Goal: Task Accomplishment & Management: Manage account settings

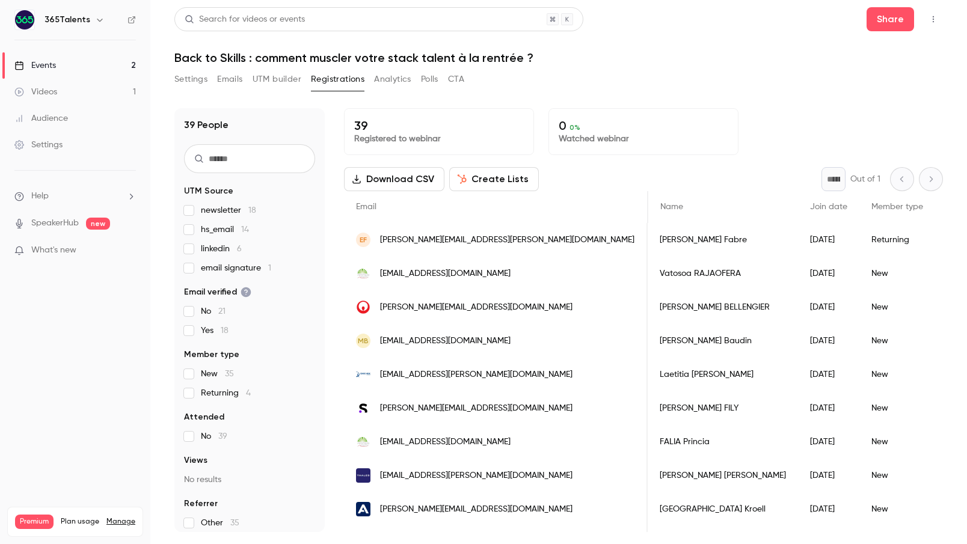
scroll to position [0, 244]
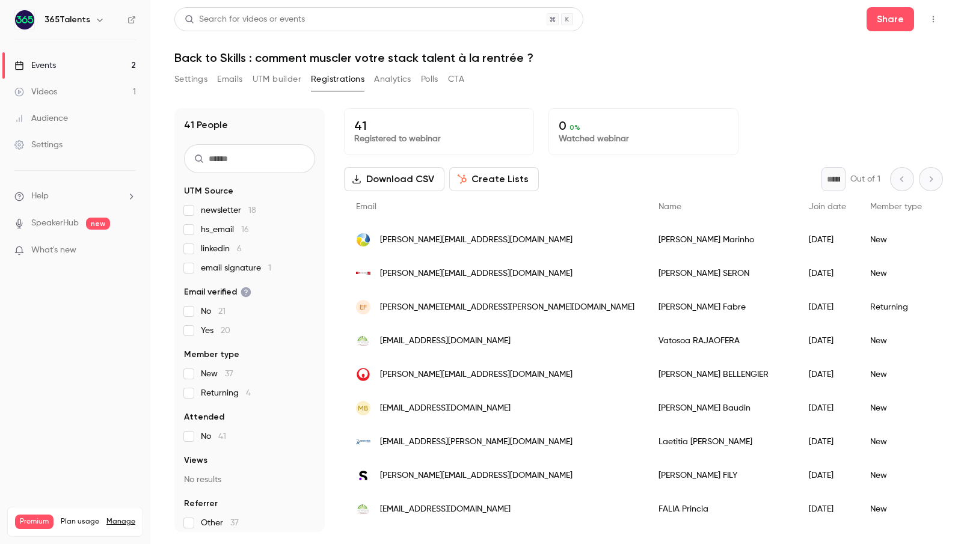
click at [232, 83] on button "Emails" at bounding box center [229, 79] width 25 height 19
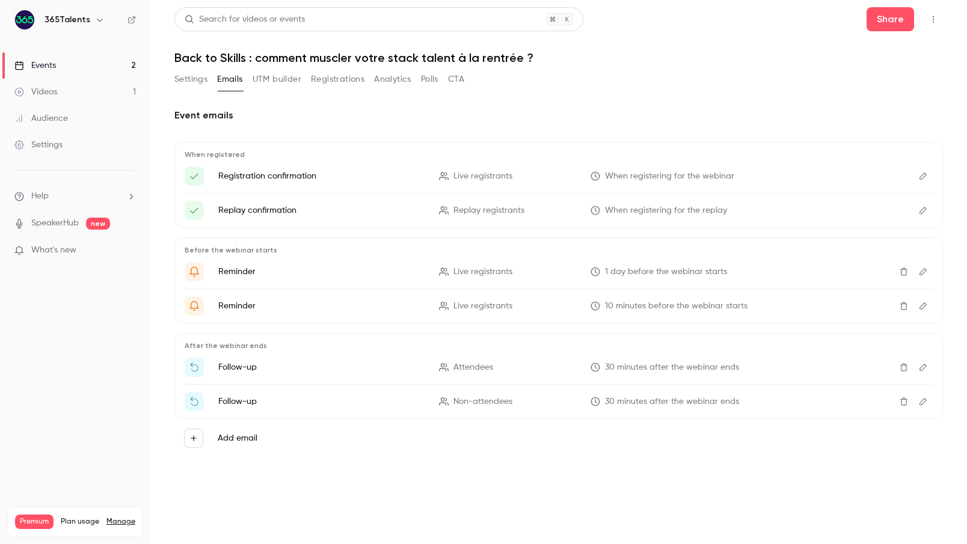
click at [269, 84] on button "UTM builder" at bounding box center [276, 79] width 49 height 19
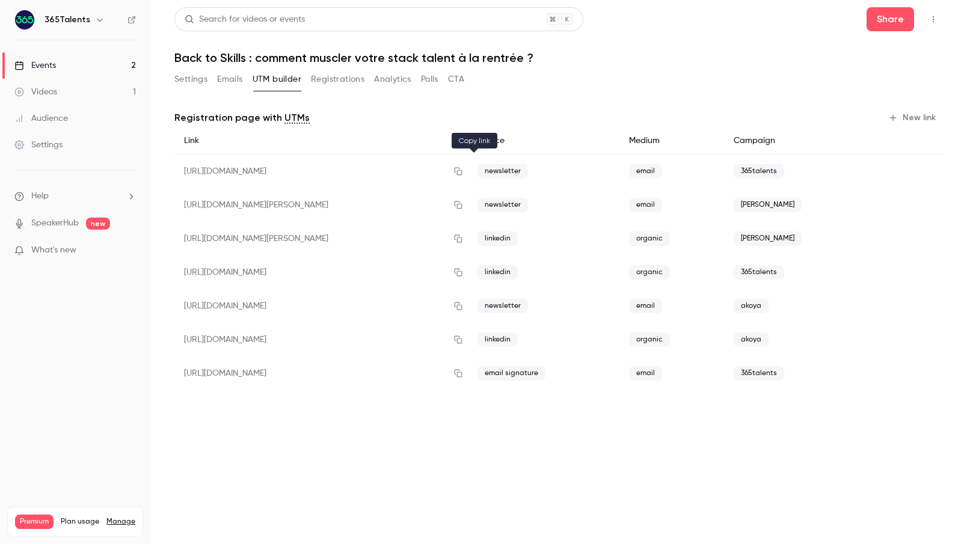
click at [463, 172] on icon "button" at bounding box center [458, 171] width 10 height 8
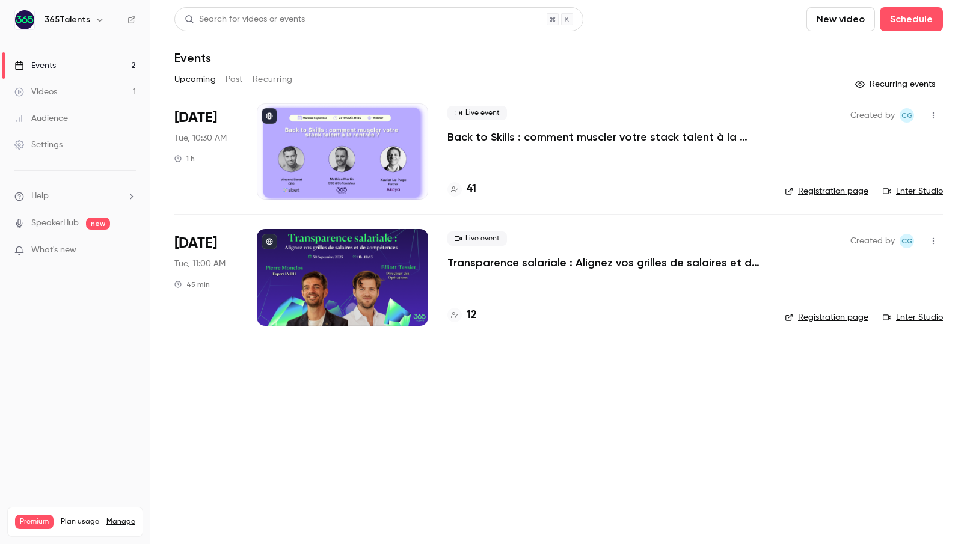
click at [391, 270] on div at bounding box center [342, 277] width 171 height 96
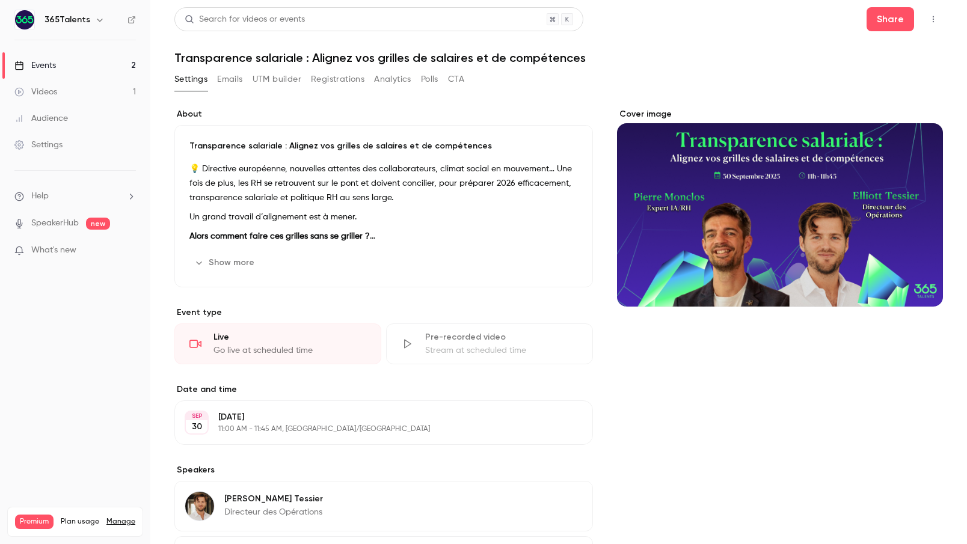
click at [269, 80] on button "UTM builder" at bounding box center [276, 79] width 49 height 19
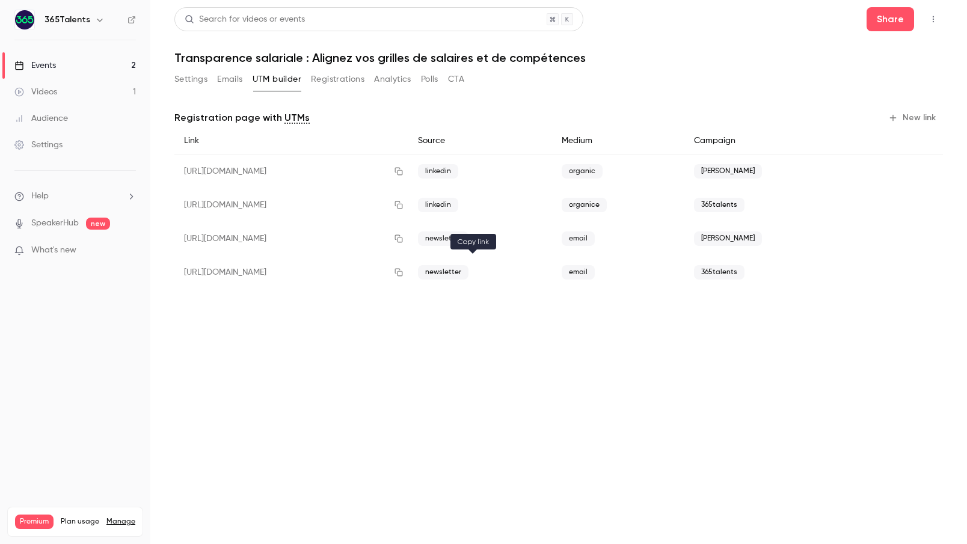
click at [403, 273] on icon "button" at bounding box center [399, 272] width 10 height 8
click at [232, 81] on button "Emails" at bounding box center [229, 79] width 25 height 19
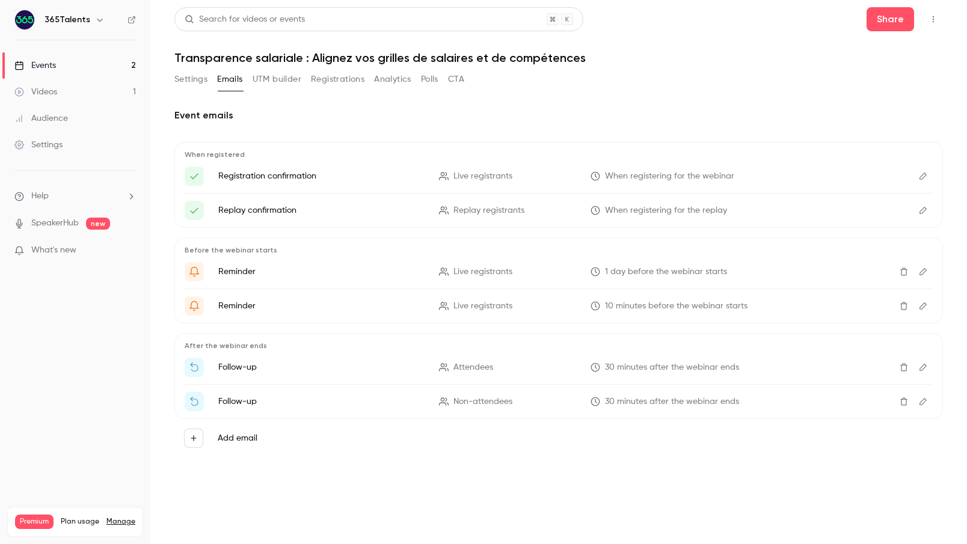
click at [338, 82] on button "Registrations" at bounding box center [337, 79] width 53 height 19
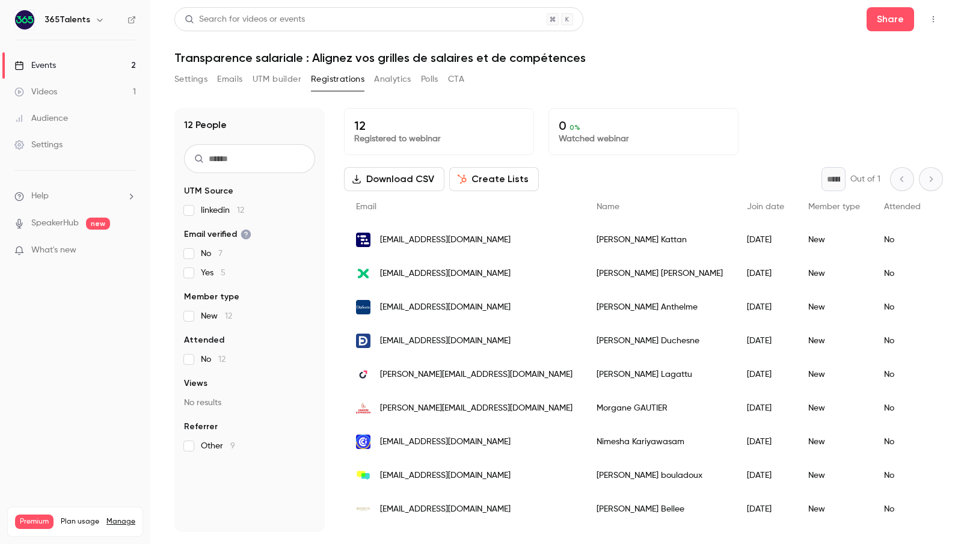
click at [229, 80] on button "Emails" at bounding box center [229, 79] width 25 height 19
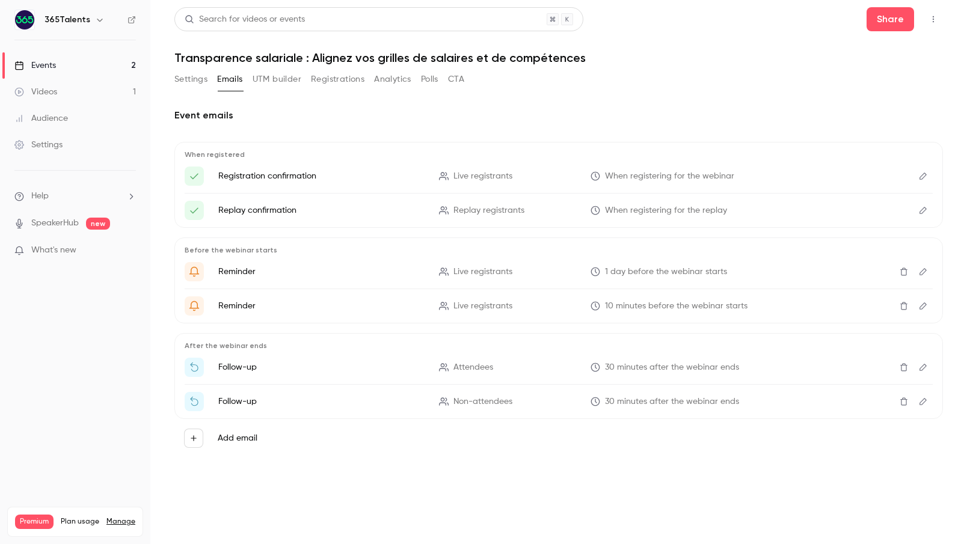
click at [108, 64] on link "Events 2" at bounding box center [75, 65] width 150 height 26
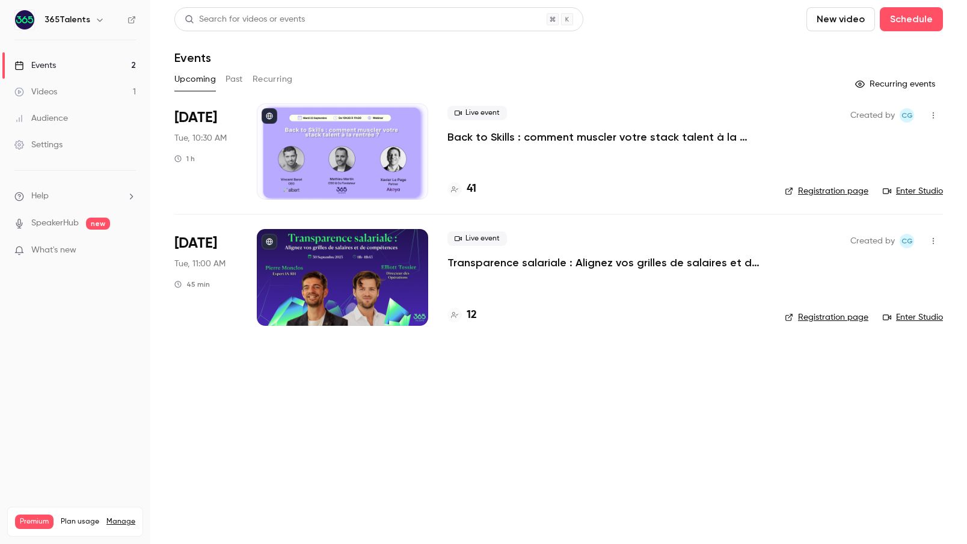
click at [467, 140] on p "Back to Skills : comment muscler votre stack talent à la rentrée ?" at bounding box center [606, 137] width 318 height 14
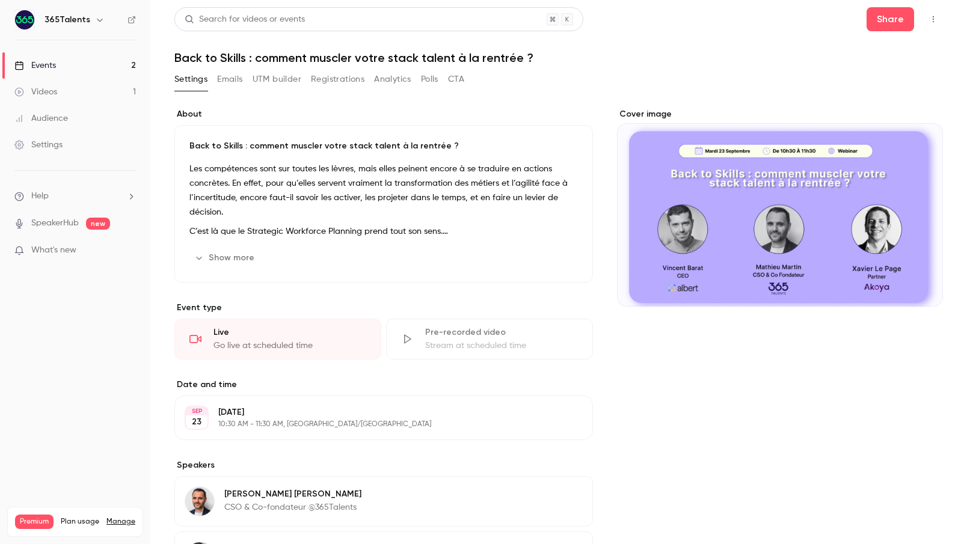
click at [333, 79] on button "Registrations" at bounding box center [337, 79] width 53 height 19
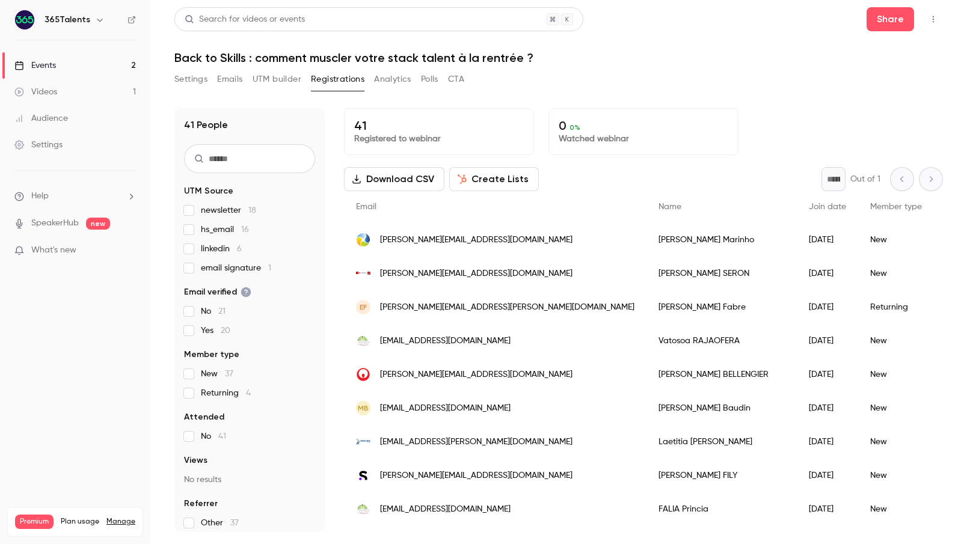
click at [415, 176] on button "Download CSV" at bounding box center [394, 179] width 100 height 24
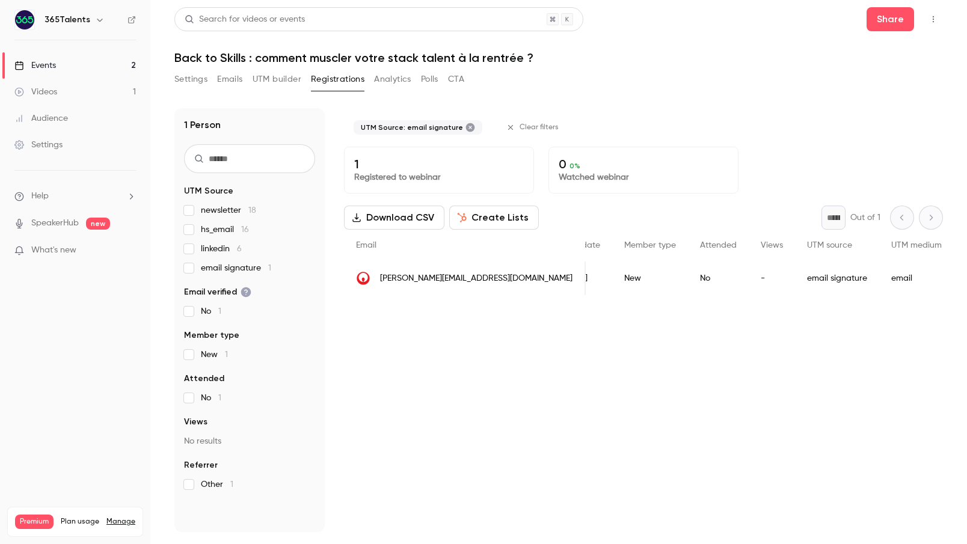
scroll to position [0, 170]
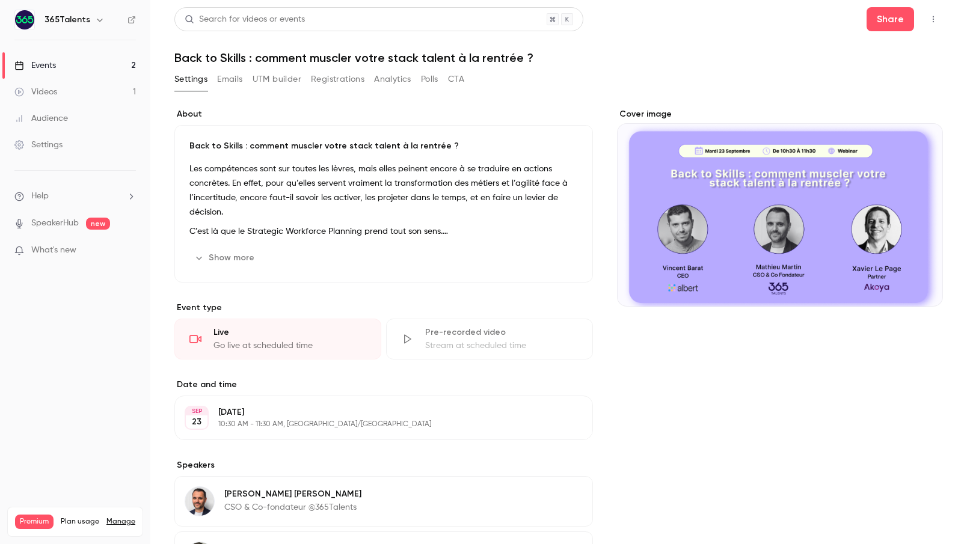
click at [278, 80] on button "UTM builder" at bounding box center [276, 79] width 49 height 19
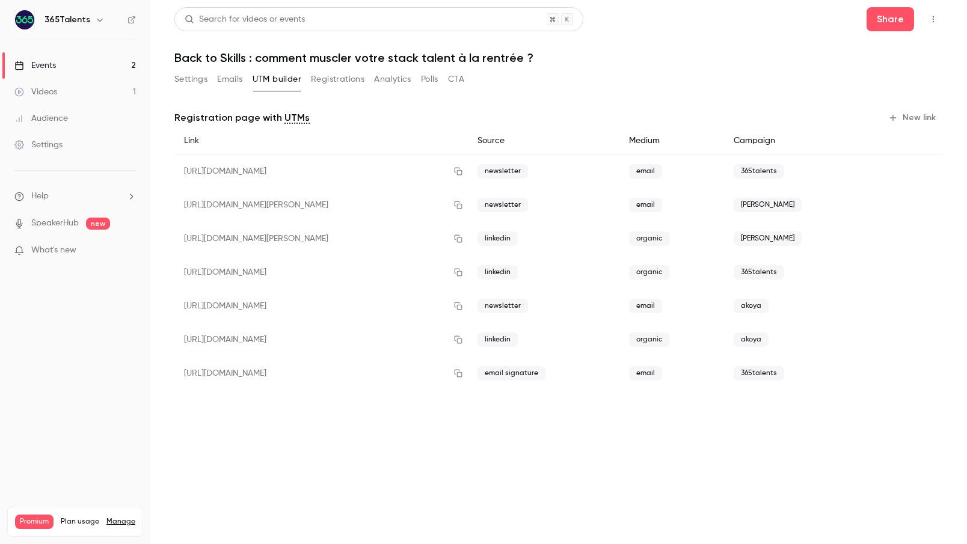
click at [332, 76] on button "Registrations" at bounding box center [337, 79] width 53 height 19
